Goal: Task Accomplishment & Management: Manage account settings

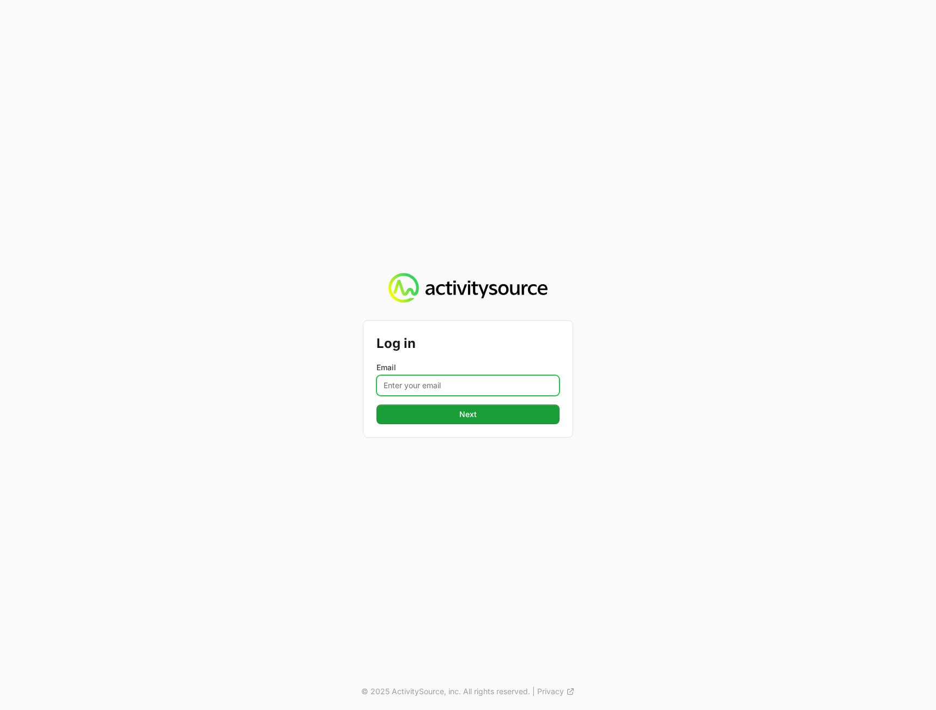
click at [432, 381] on input "Email" at bounding box center [467, 385] width 183 height 21
type input "[PERSON_NAME][EMAIL_ADDRESS][DOMAIN_NAME]"
drag, startPoint x: 251, startPoint y: 479, endPoint x: 349, endPoint y: 478, distance: 97.5
click at [253, 481] on div "Log in Email [PERSON_NAME][EMAIL_ADDRESS][DOMAIN_NAME] Next © 2025 ActivitySour…" at bounding box center [468, 355] width 936 height 710
click at [464, 423] on button "Next" at bounding box center [467, 415] width 183 height 20
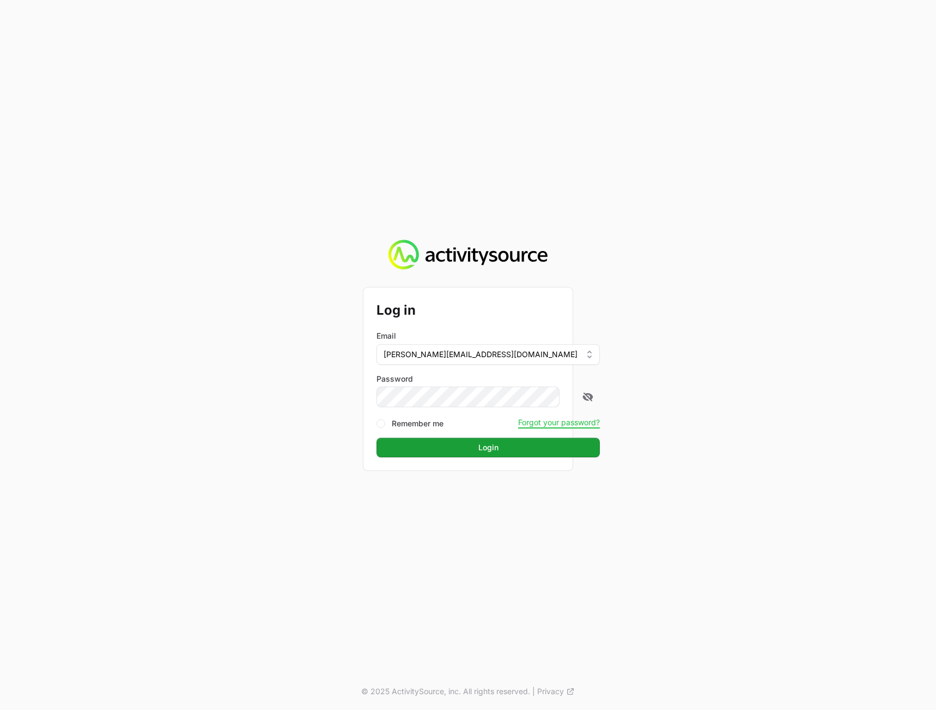
drag, startPoint x: 772, startPoint y: 413, endPoint x: 672, endPoint y: 450, distance: 106.1
click at [767, 413] on div "Log in Email [PERSON_NAME][EMAIL_ADDRESS][DOMAIN_NAME] Password Remember me For…" at bounding box center [468, 355] width 936 height 710
click at [532, 457] on button "Login" at bounding box center [487, 448] width 223 height 20
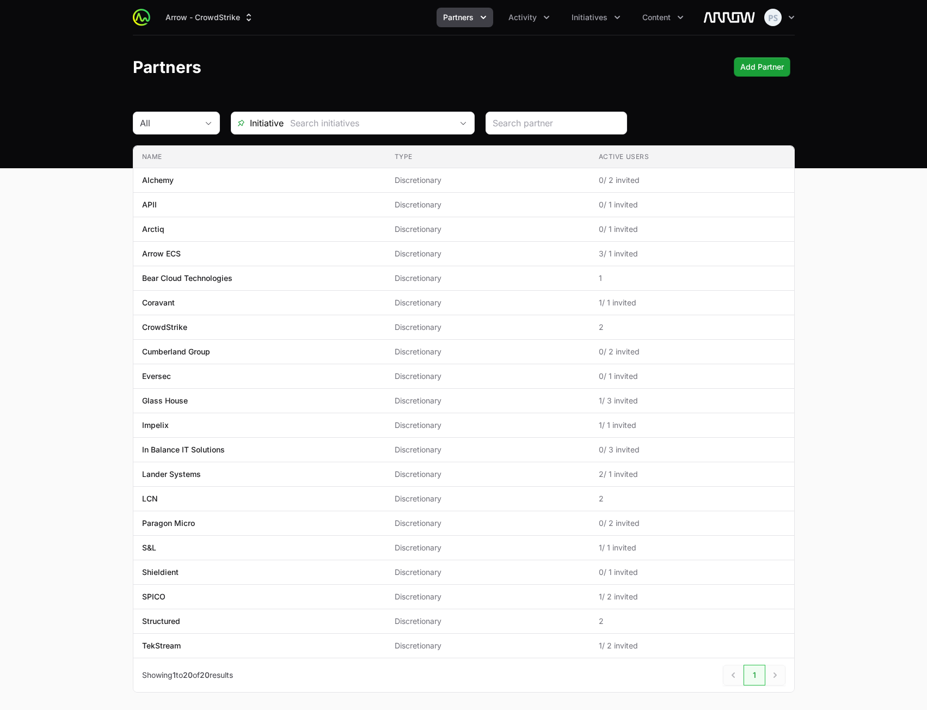
click at [552, 69] on div "Partners Add Partner" at bounding box center [464, 67] width 662 height 20
click at [522, 28] on div "Arrow - CrowdStrike Partners Activity Initiatives Content Open user menu Open m…" at bounding box center [464, 17] width 662 height 35
click at [523, 16] on span "Activity" at bounding box center [523, 17] width 28 height 11
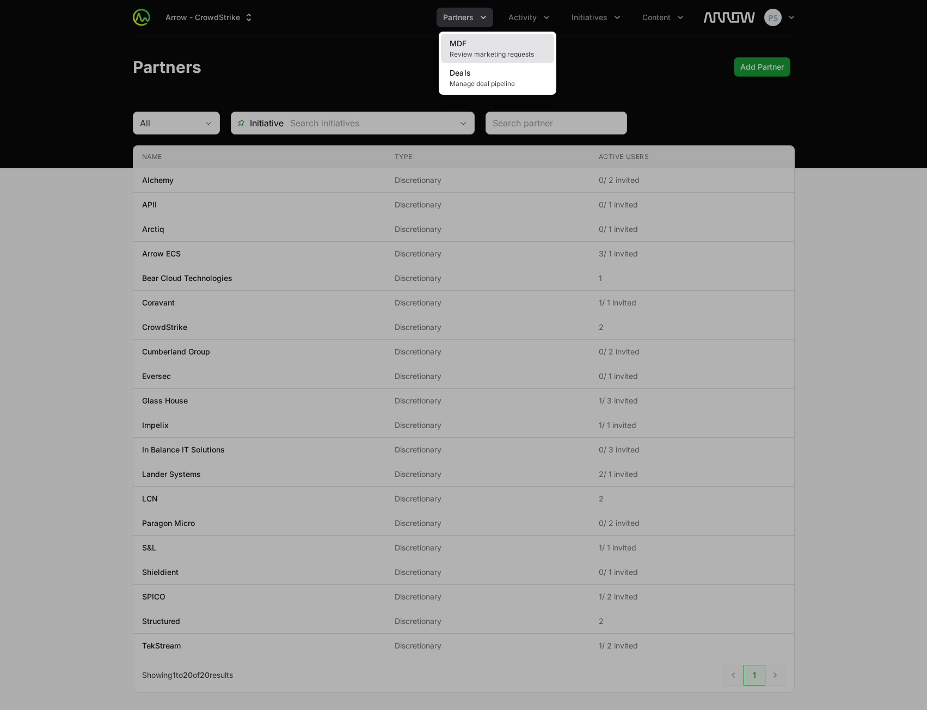
click at [503, 48] on link "MDF Review marketing requests" at bounding box center [497, 48] width 113 height 29
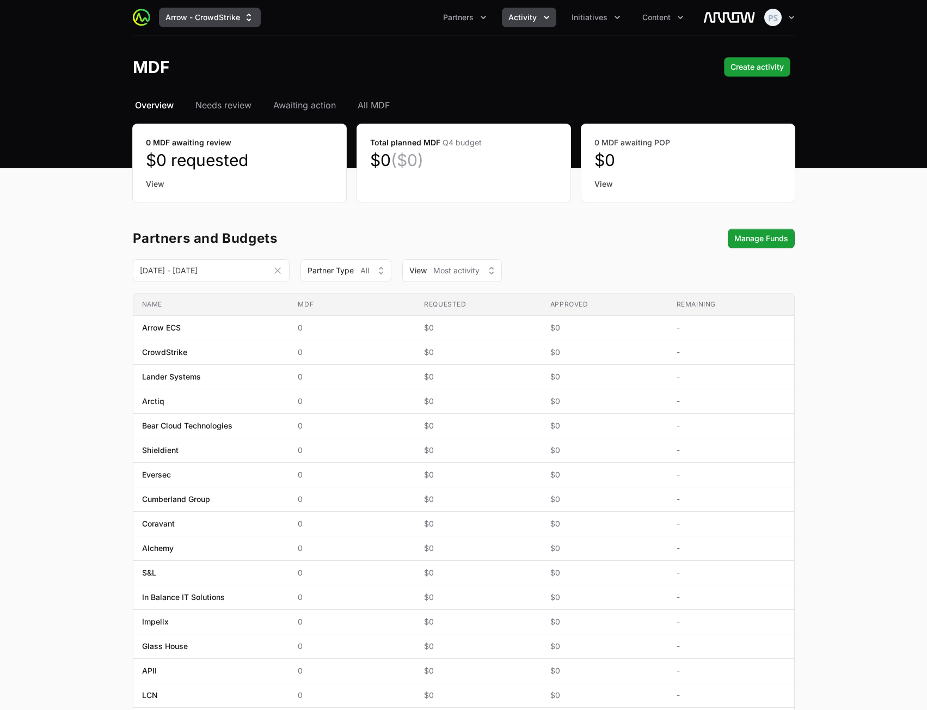
click at [216, 20] on button "Arrow - CrowdStrike" at bounding box center [210, 18] width 102 height 20
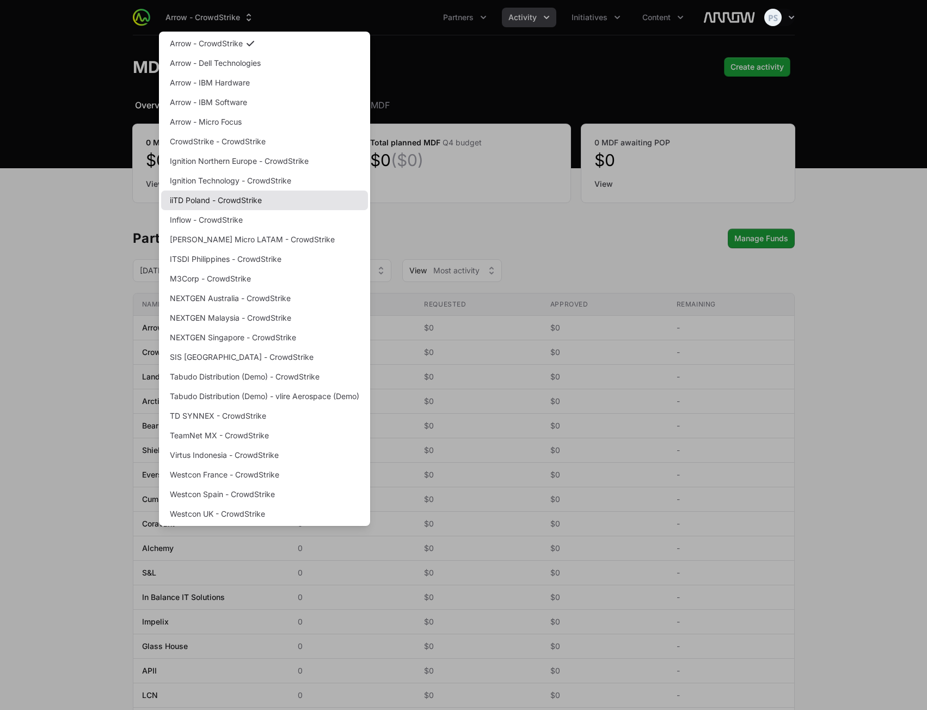
click at [244, 200] on link "iiTD Poland - CrowdStrike" at bounding box center [264, 201] width 207 height 20
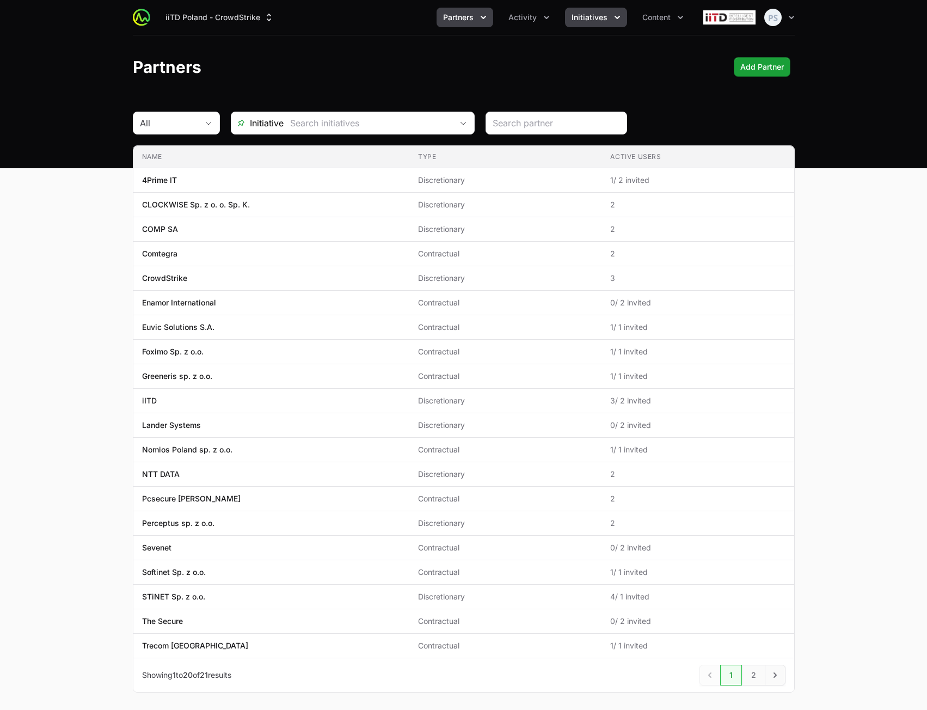
click at [590, 24] on button "Initiatives" at bounding box center [596, 18] width 62 height 20
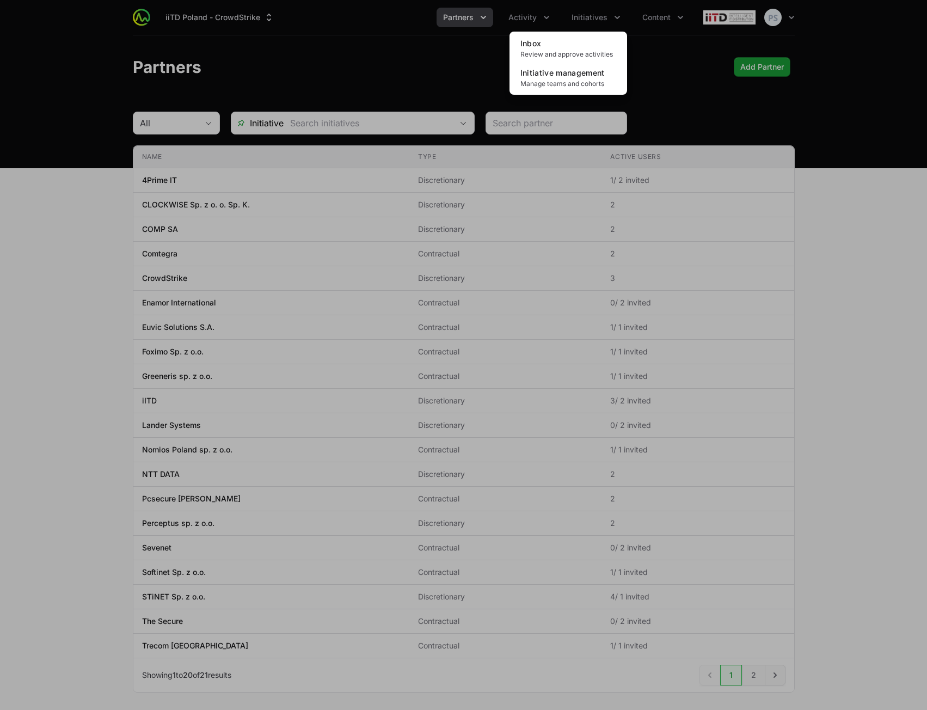
click at [466, 27] on div "Initiatives menu" at bounding box center [463, 355] width 927 height 710
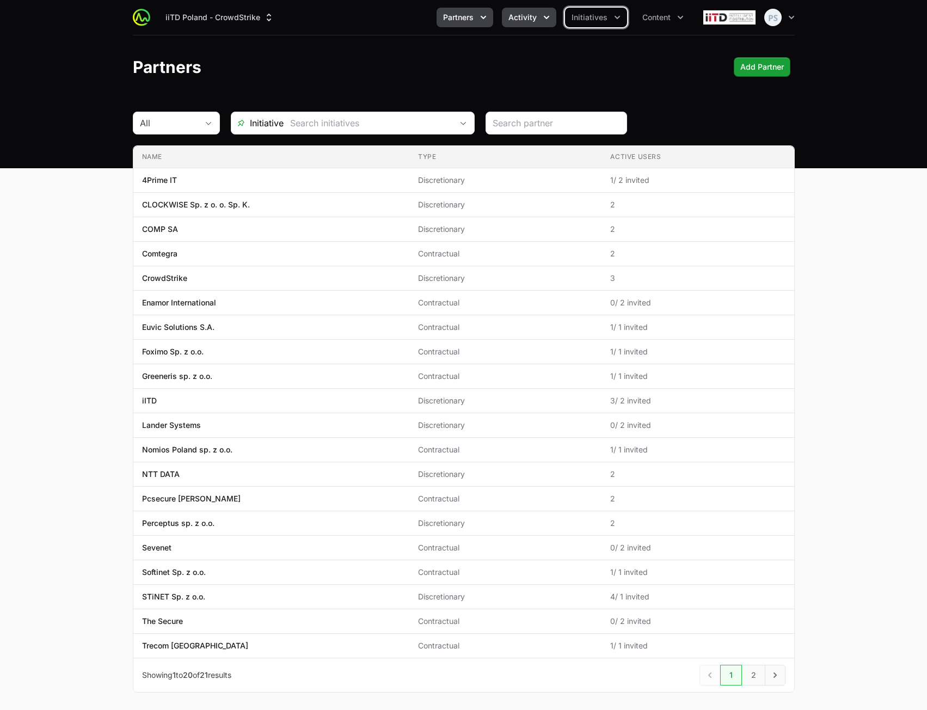
click at [527, 16] on span "Activity" at bounding box center [523, 17] width 28 height 11
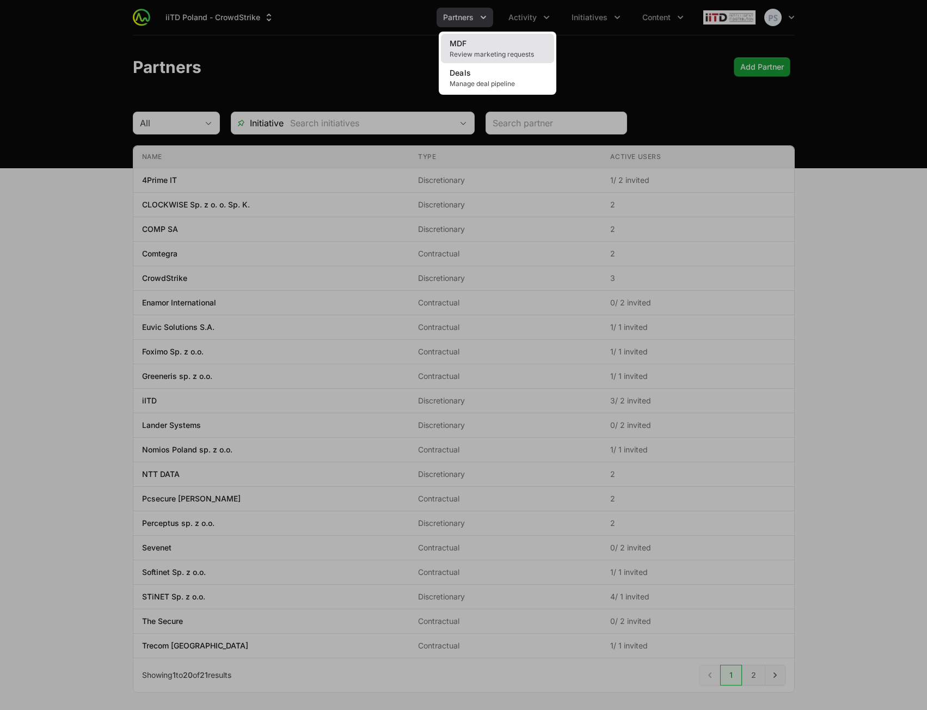
click at [492, 45] on link "MDF Review marketing requests" at bounding box center [497, 48] width 113 height 29
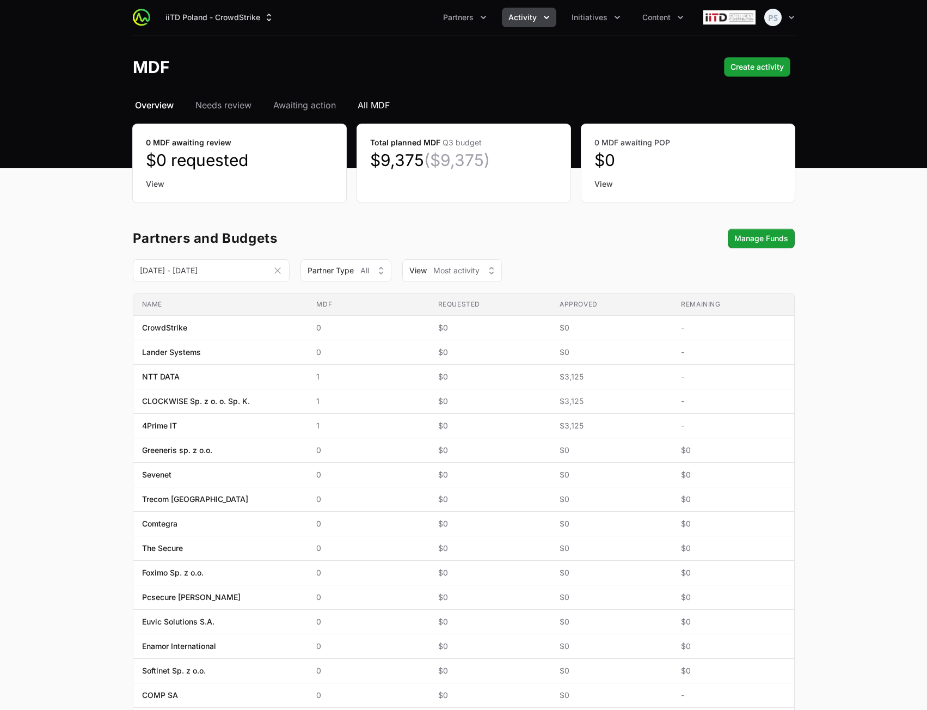
click at [380, 101] on span "All MDF" at bounding box center [374, 105] width 32 height 13
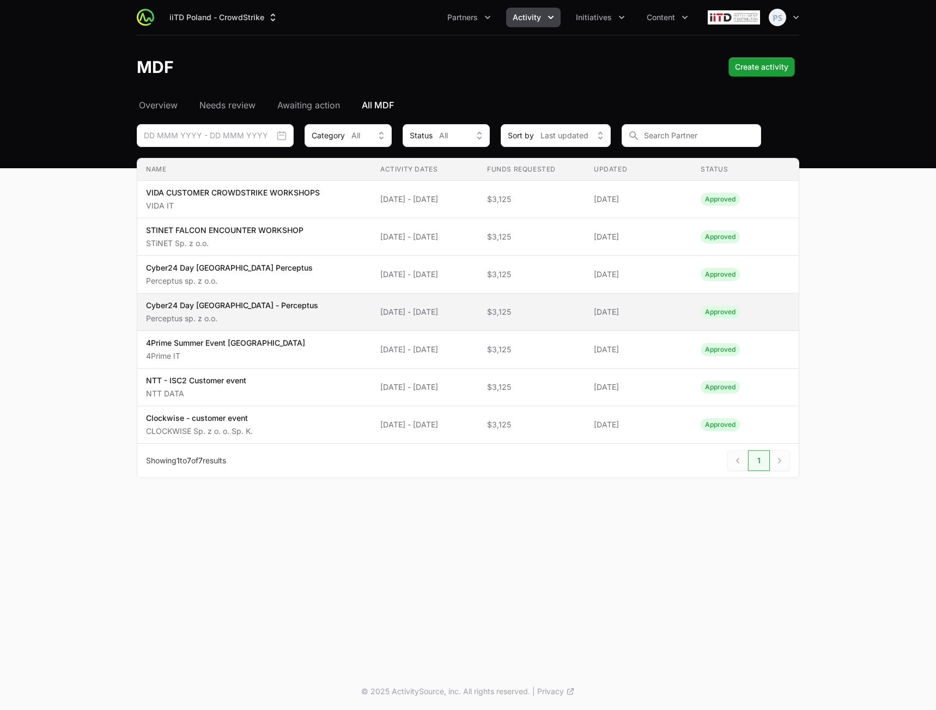
click at [404, 313] on span "[DATE] - [DATE]" at bounding box center [424, 312] width 89 height 11
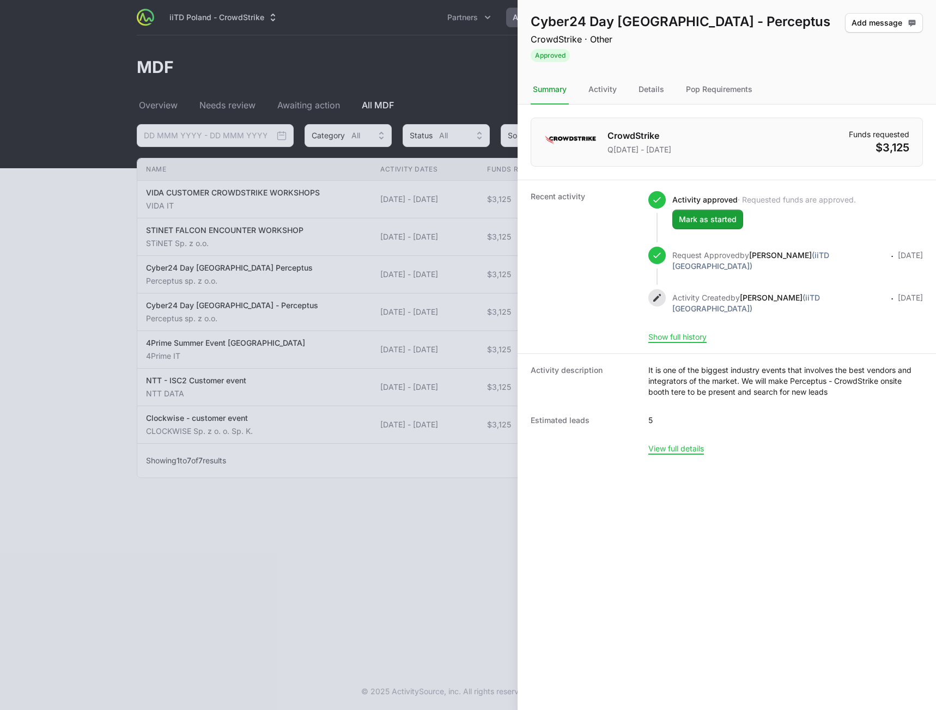
click at [384, 276] on div at bounding box center [468, 355] width 936 height 710
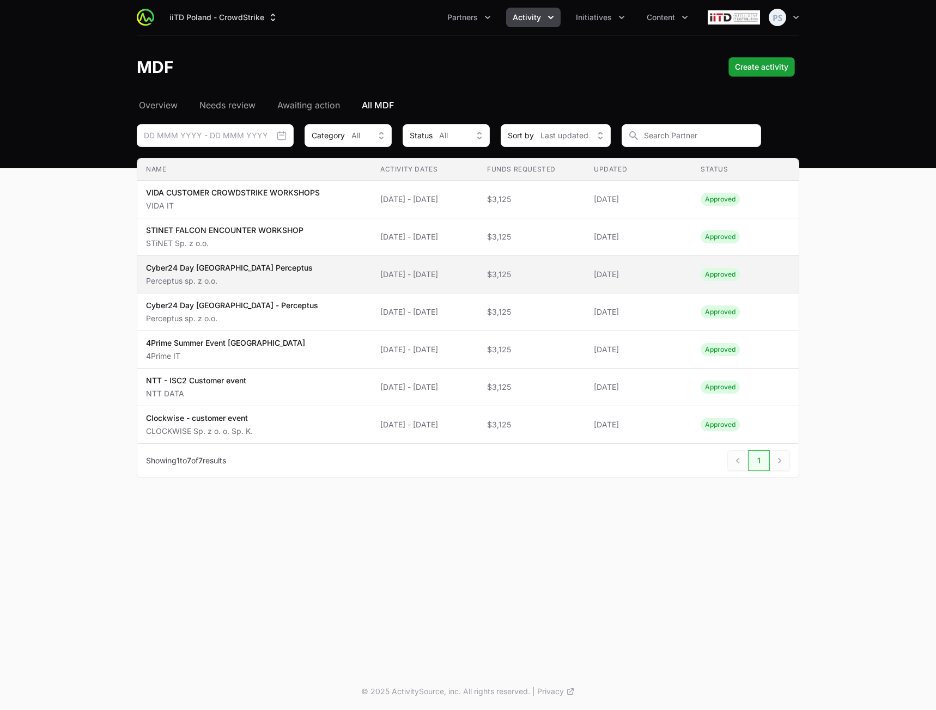
click at [330, 278] on span "Cyber24 Day Warsaw Perceptus Perceptus sp. z o.o." at bounding box center [254, 274] width 217 height 24
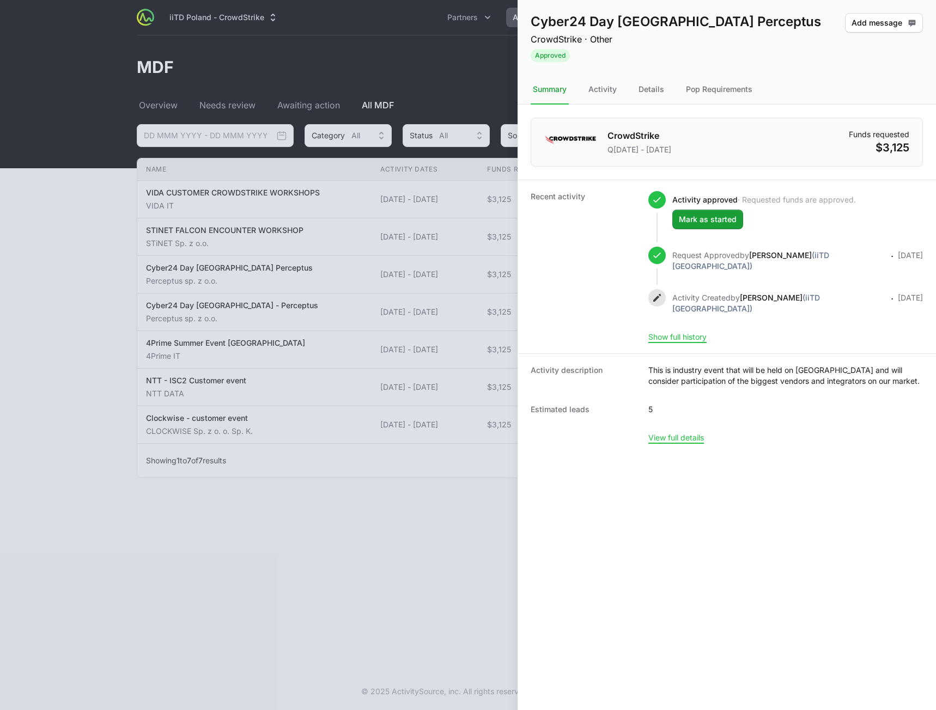
click at [385, 302] on div at bounding box center [468, 355] width 936 height 710
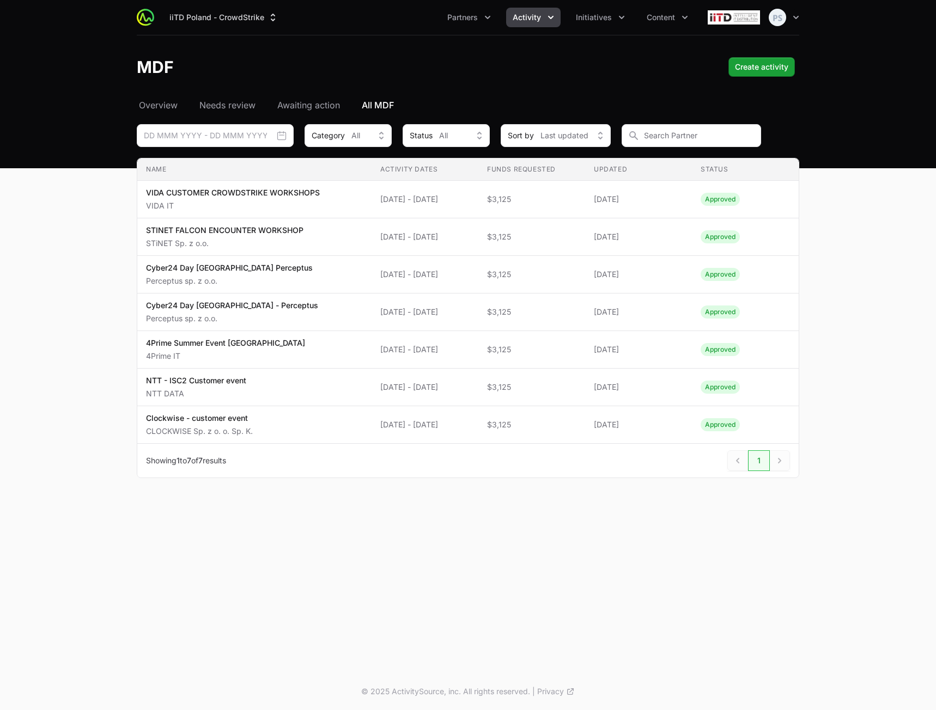
click at [353, 310] on td "Name Cyber24 Day [GEOGRAPHIC_DATA] - Perceptus Perceptus sp. z o.o." at bounding box center [254, 313] width 234 height 38
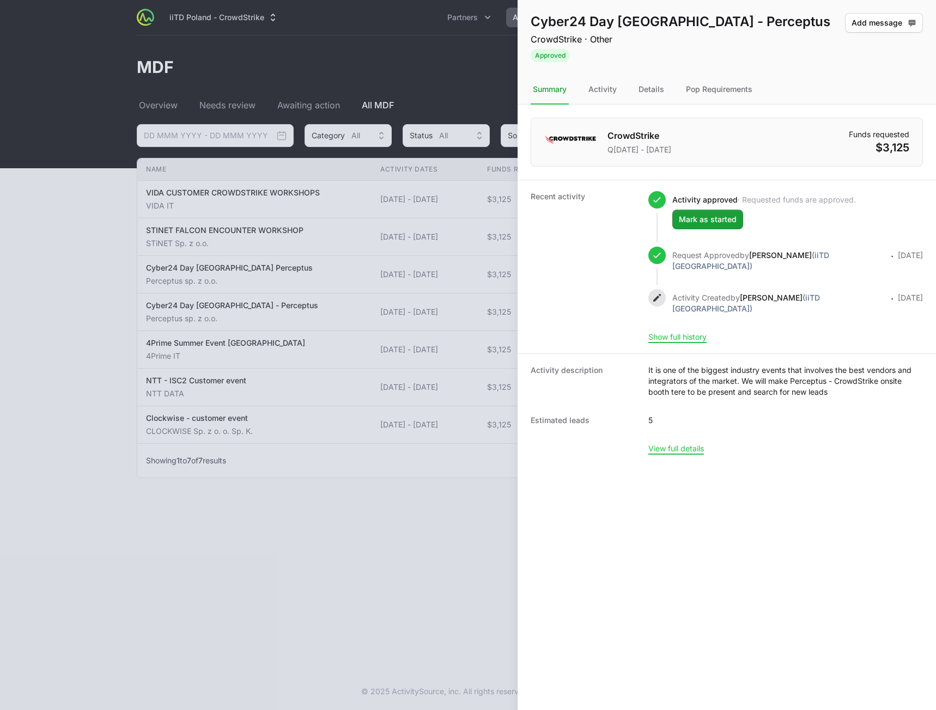
click at [370, 281] on div at bounding box center [468, 355] width 936 height 710
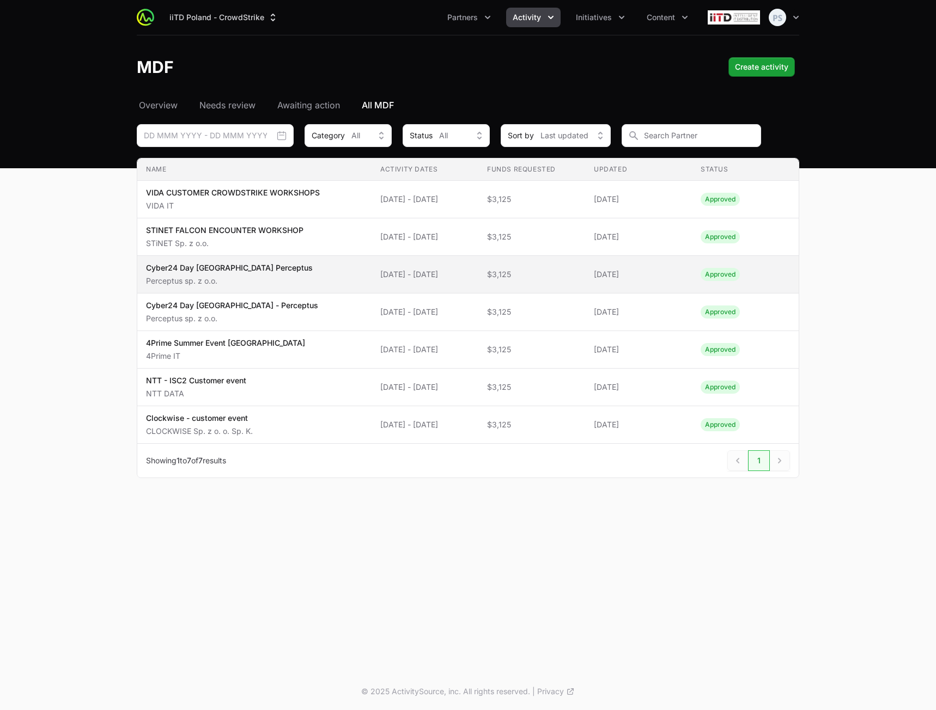
click at [380, 276] on span "[DATE] - [DATE]" at bounding box center [424, 274] width 89 height 11
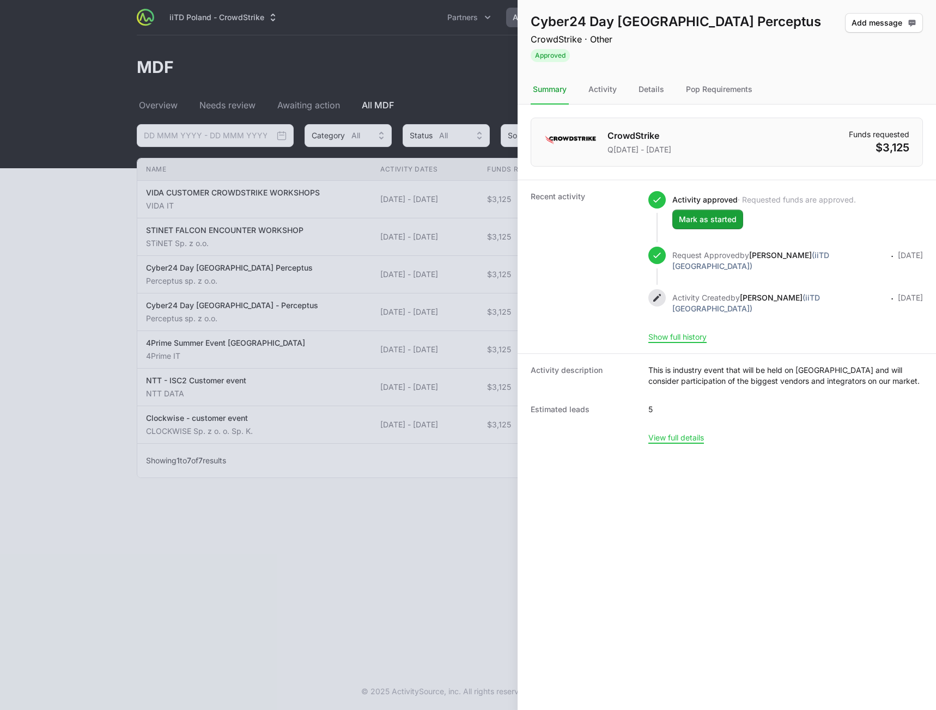
click at [304, 352] on div at bounding box center [468, 355] width 936 height 710
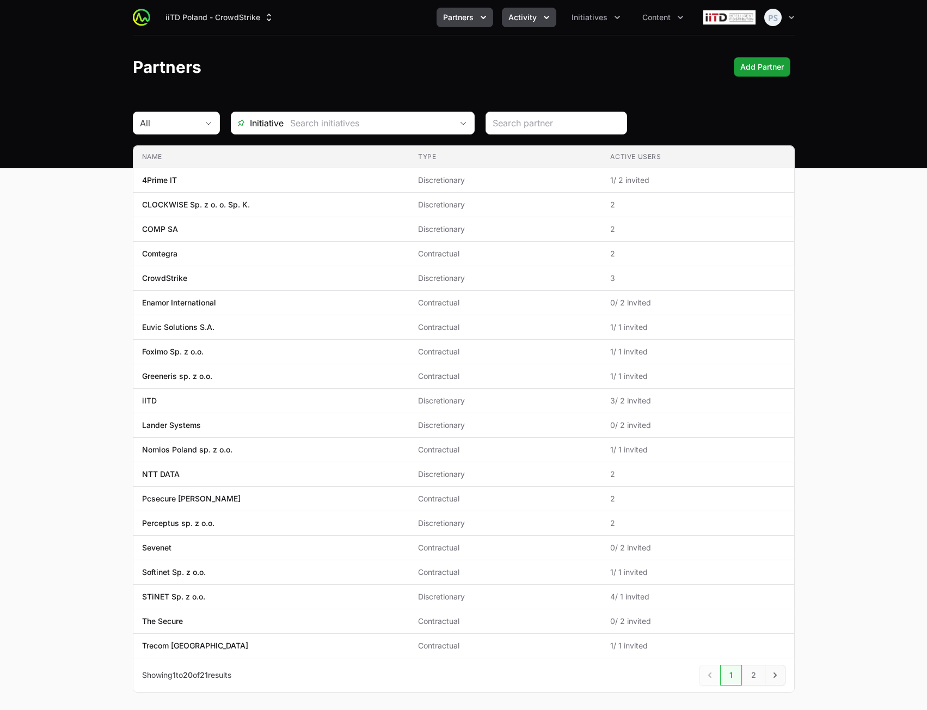
click at [523, 19] on span "Activity" at bounding box center [523, 17] width 28 height 11
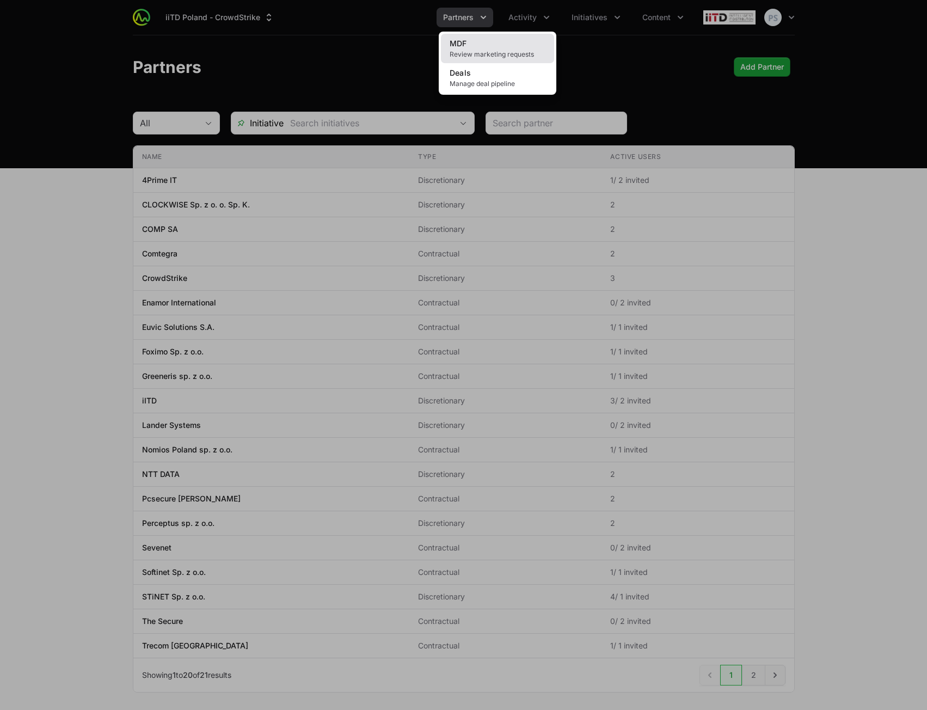
click at [512, 53] on span "Review marketing requests" at bounding box center [498, 54] width 96 height 9
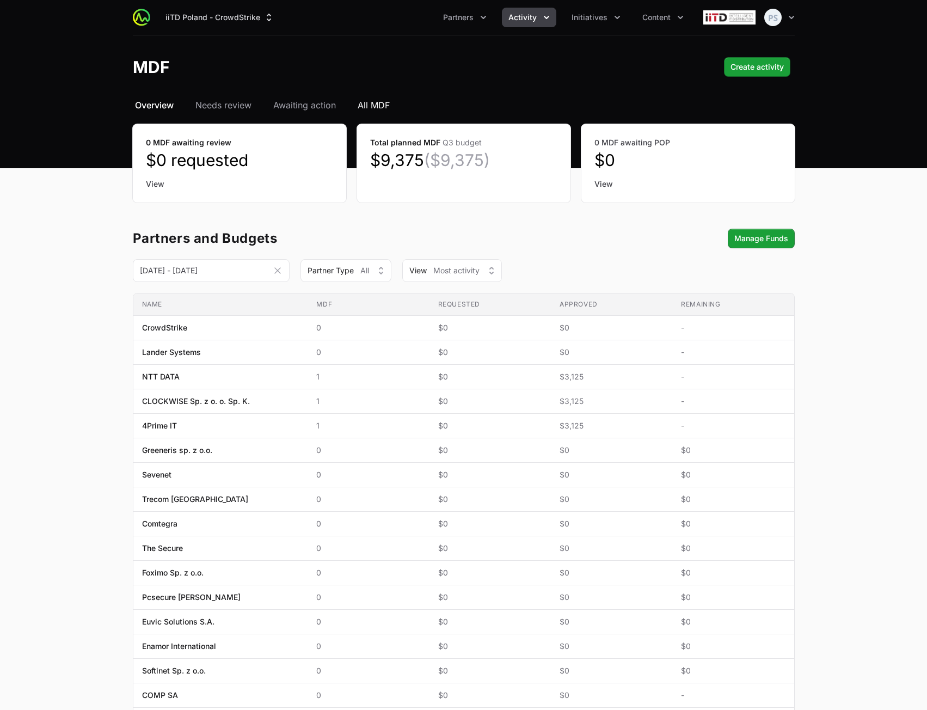
click at [376, 103] on span "All MDF" at bounding box center [374, 105] width 32 height 13
